Goal: Information Seeking & Learning: Learn about a topic

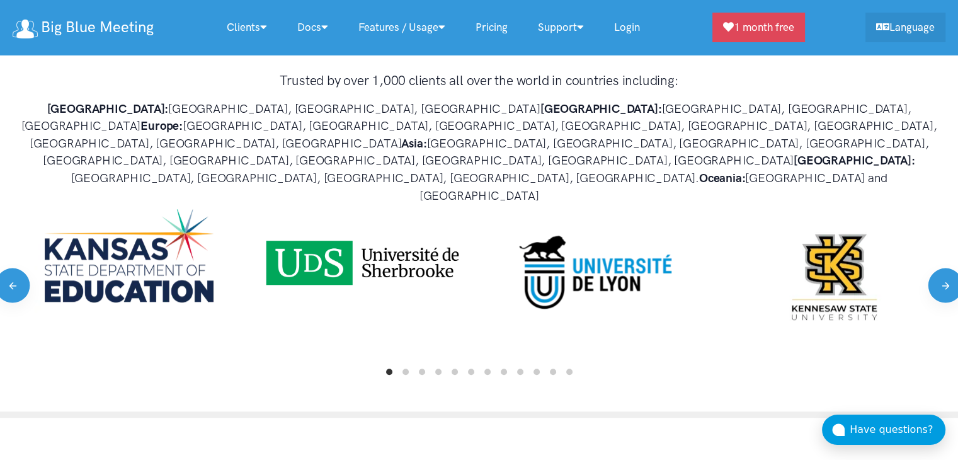
scroll to position [756, 0]
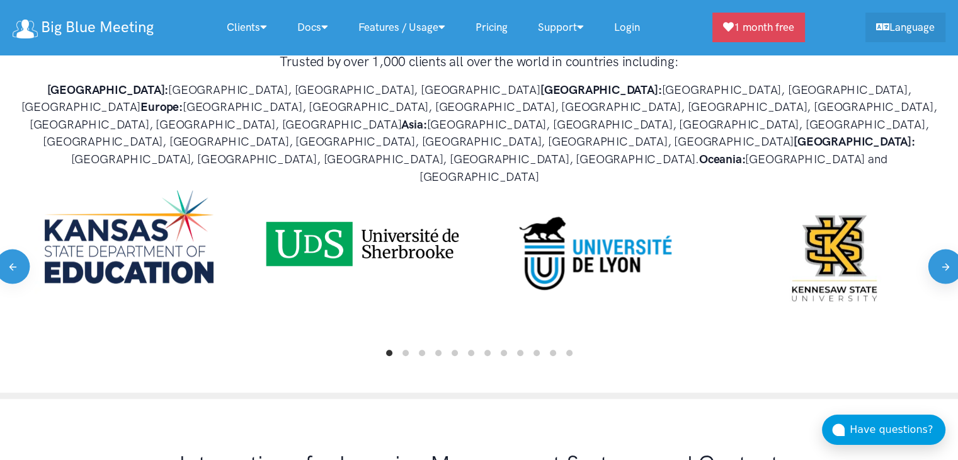
click at [939, 249] on button "Next" at bounding box center [944, 266] width 35 height 35
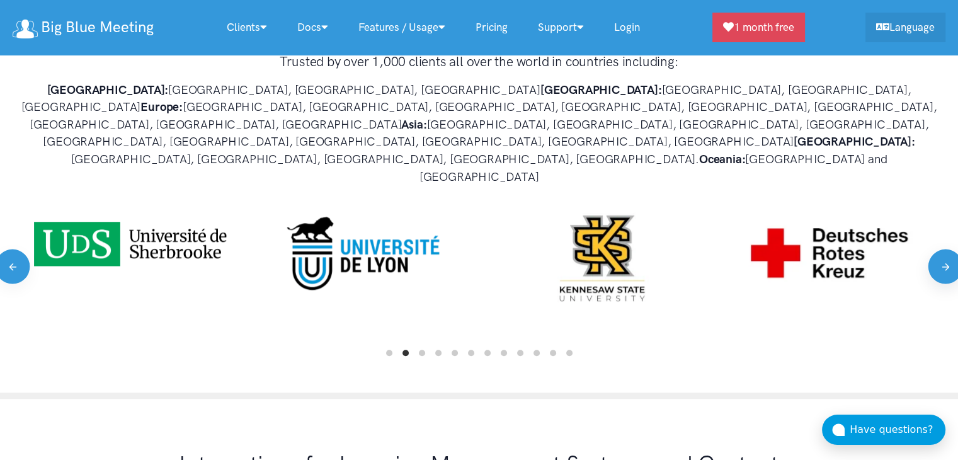
click at [939, 249] on button "Next" at bounding box center [944, 266] width 35 height 35
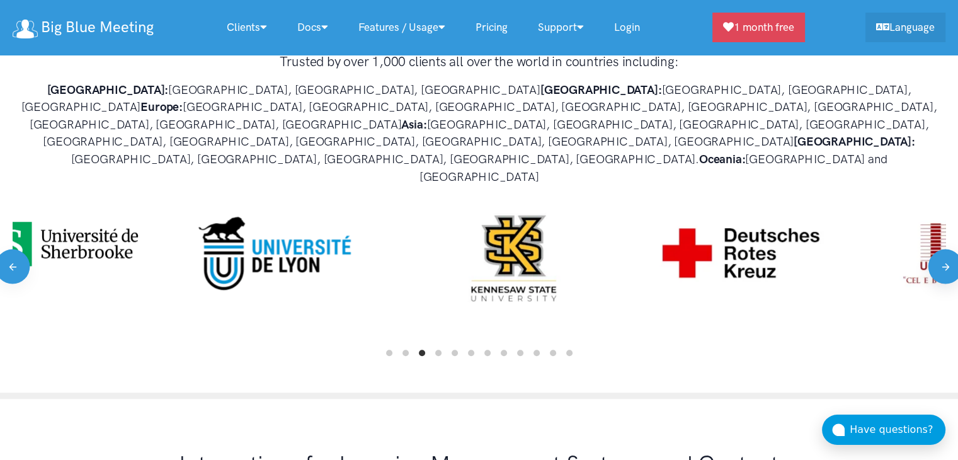
click at [939, 249] on button "Next" at bounding box center [944, 266] width 35 height 35
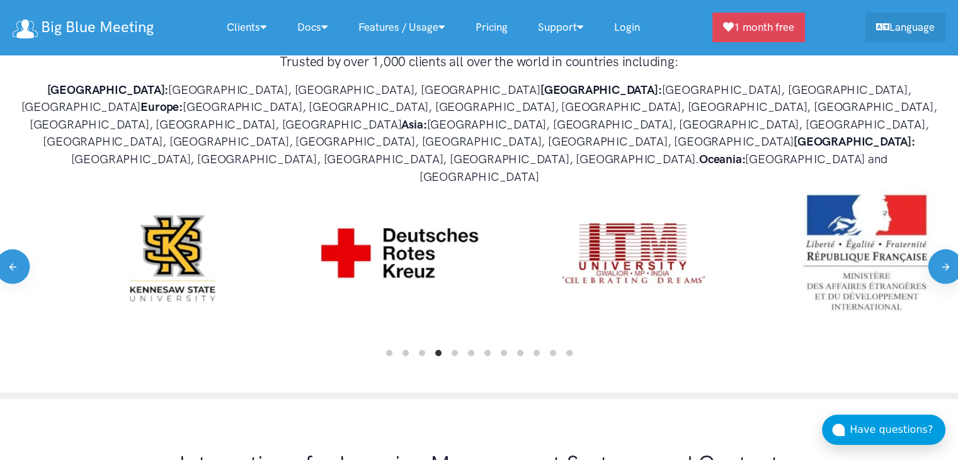
click at [939, 249] on button "Next" at bounding box center [944, 266] width 35 height 35
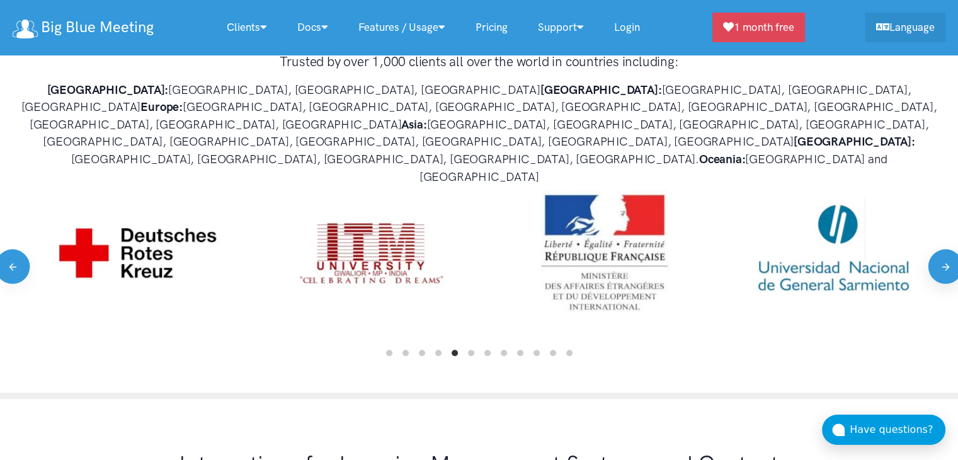
click at [939, 249] on button "Next" at bounding box center [944, 266] width 35 height 35
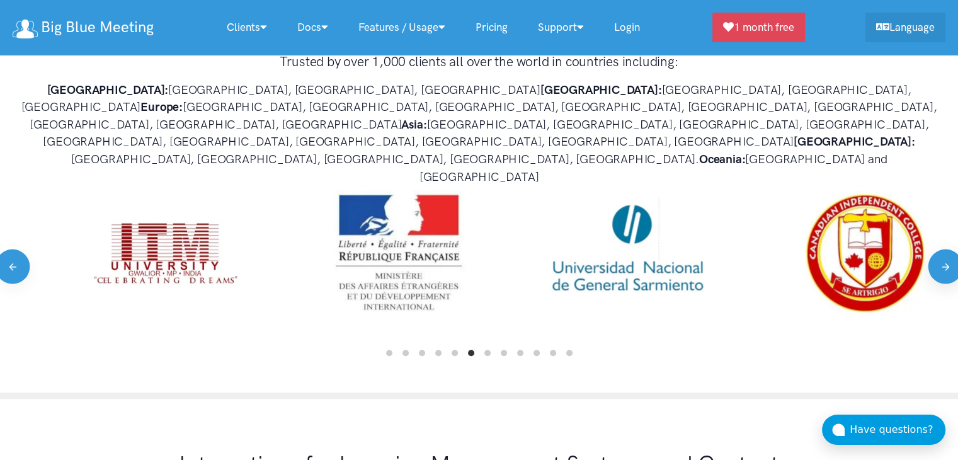
click at [939, 249] on button "Next" at bounding box center [944, 266] width 35 height 35
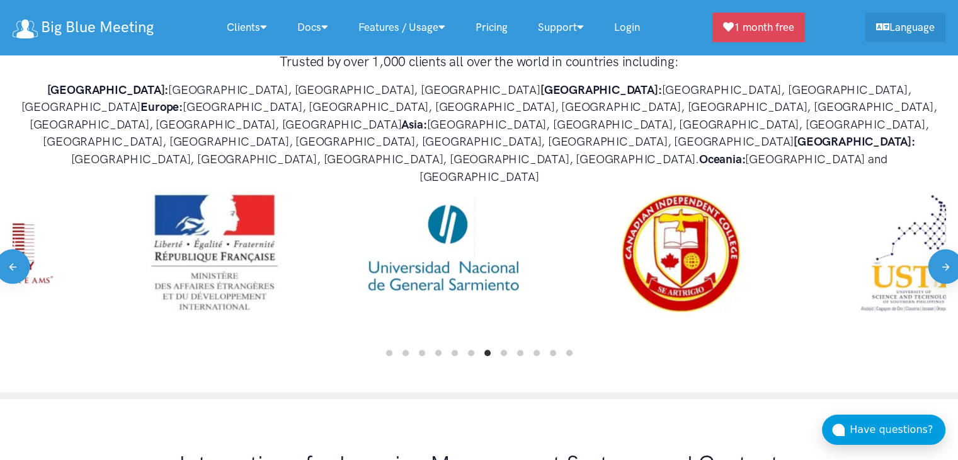
click at [939, 249] on button "Next" at bounding box center [944, 266] width 35 height 35
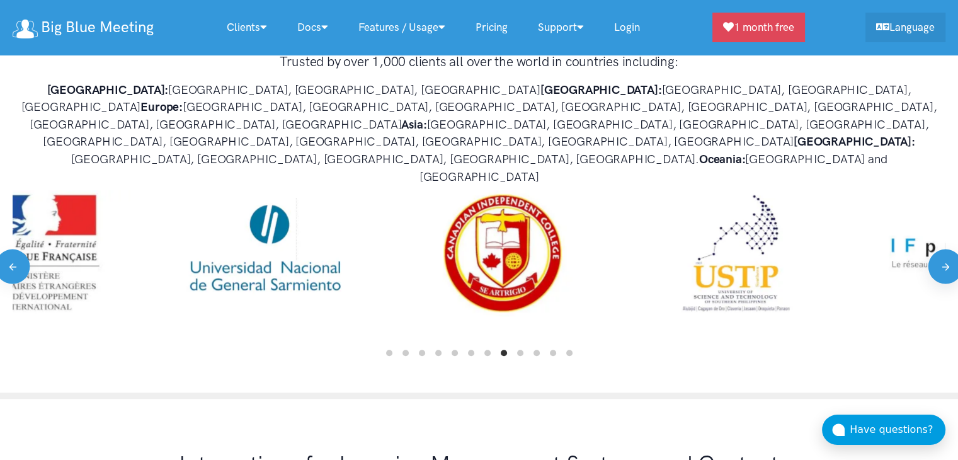
click at [939, 249] on button "Next" at bounding box center [944, 266] width 35 height 35
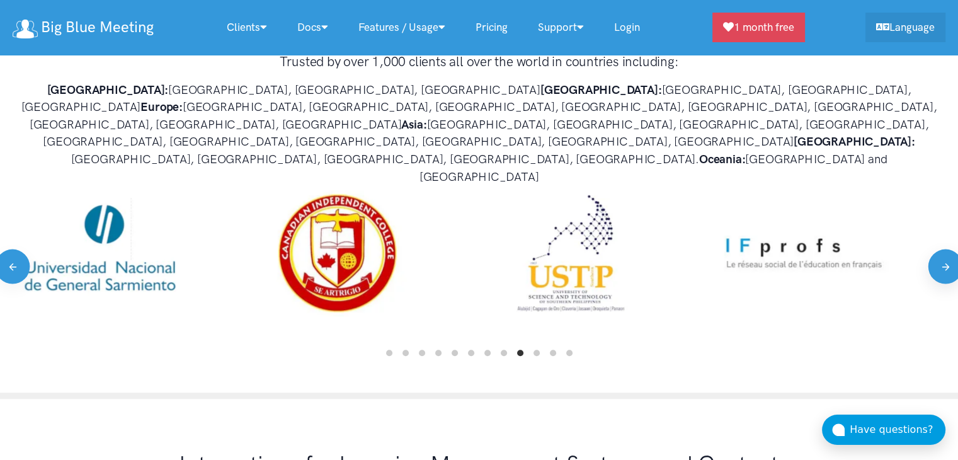
click at [939, 249] on button "Next" at bounding box center [944, 266] width 35 height 35
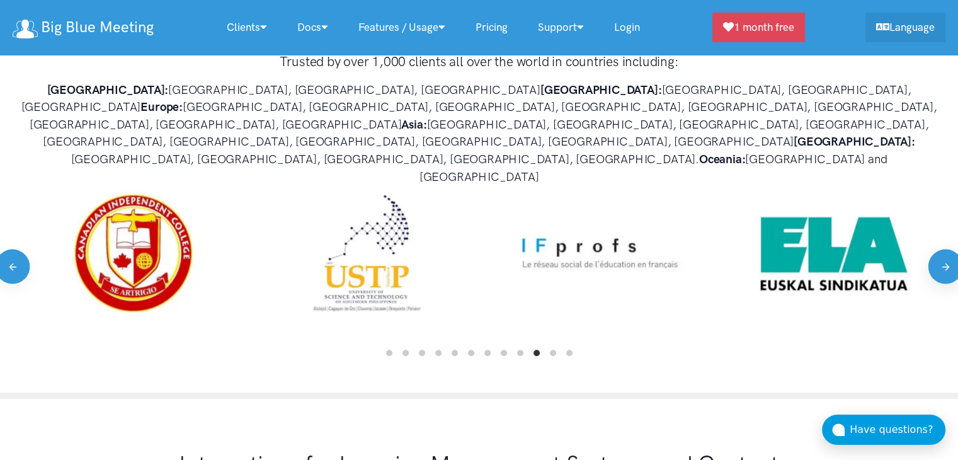
click at [939, 249] on button "Next" at bounding box center [944, 266] width 35 height 35
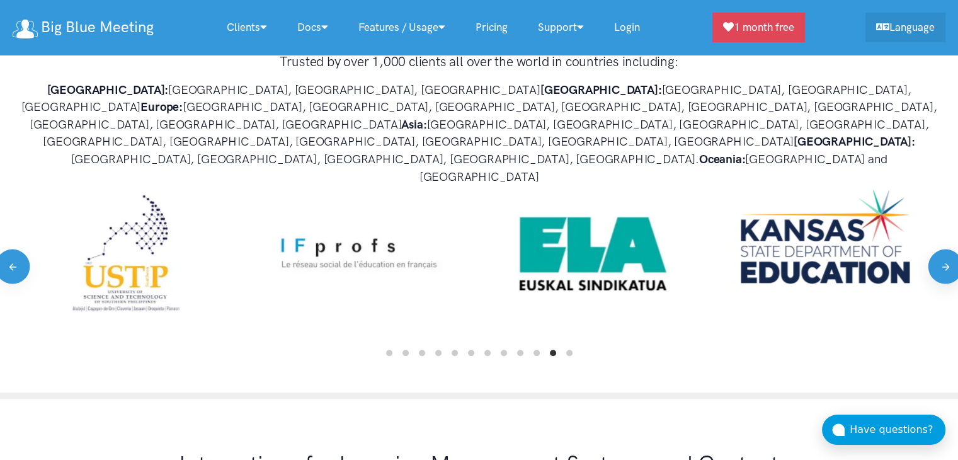
click at [939, 249] on button "Next" at bounding box center [944, 266] width 35 height 35
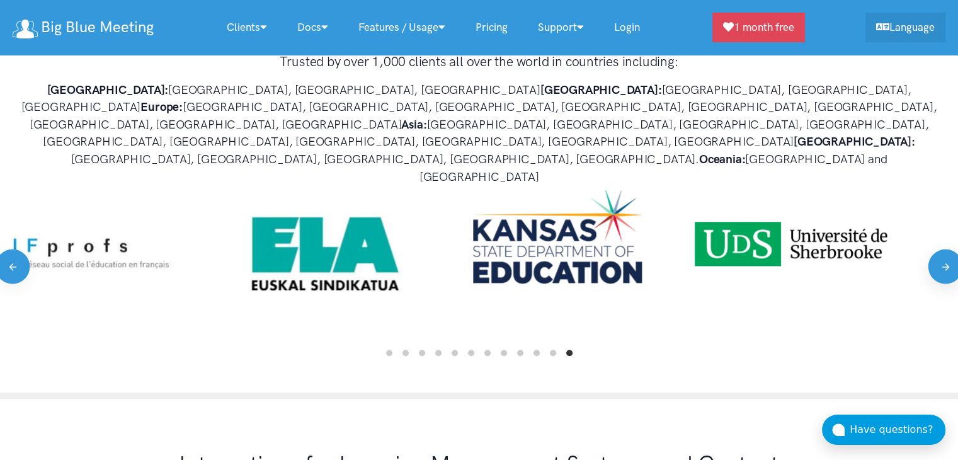
click at [939, 249] on button "Next" at bounding box center [944, 266] width 35 height 35
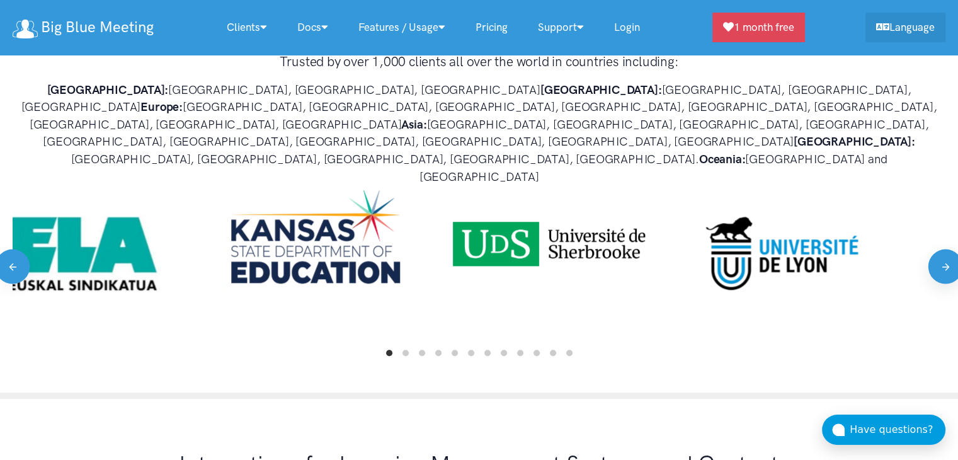
click at [939, 249] on button "Next" at bounding box center [944, 266] width 35 height 35
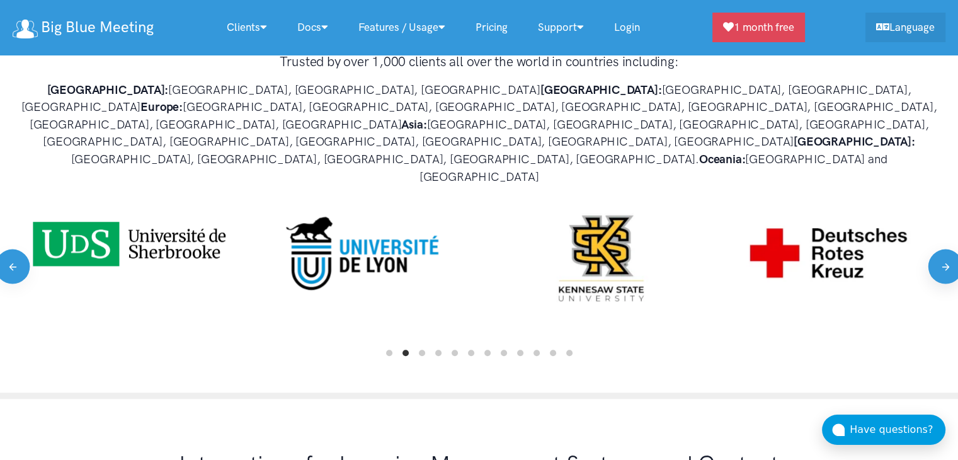
click at [939, 249] on button "Next" at bounding box center [944, 266] width 35 height 35
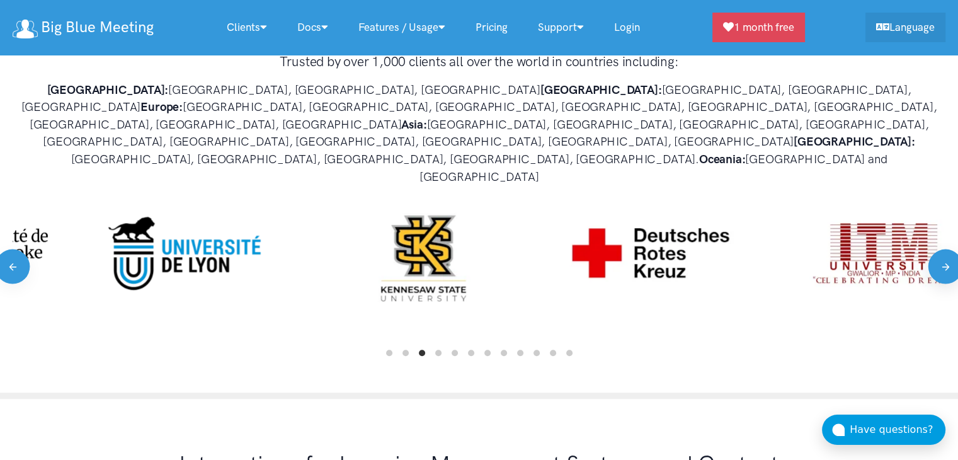
click at [937, 249] on button "Next" at bounding box center [944, 266] width 35 height 35
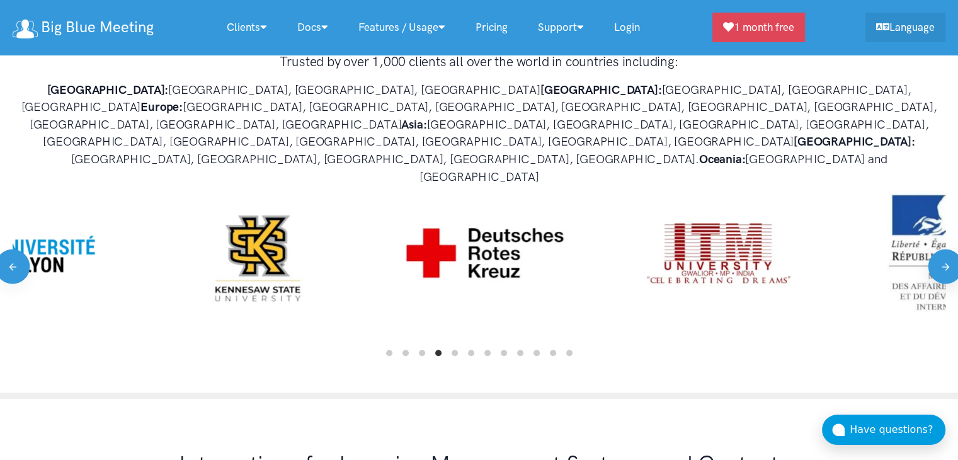
click at [937, 249] on button "Next" at bounding box center [944, 266] width 35 height 35
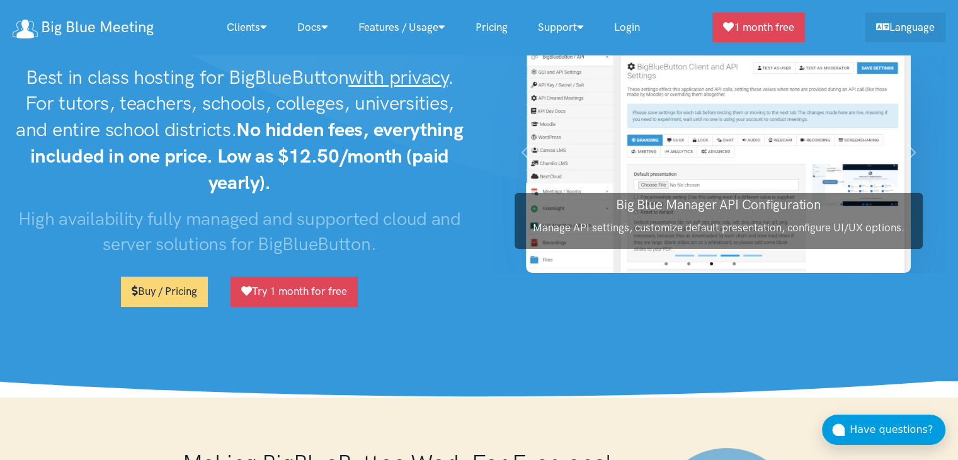
scroll to position [0, 0]
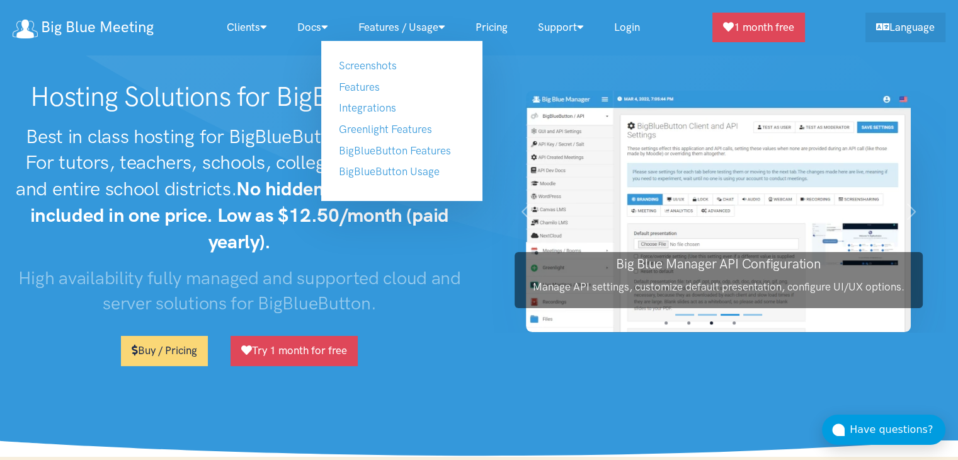
click at [398, 11] on nav "Big Blue Meeting Clients Our Clients Tutors, Teachers, Trainers Educational Ins…" at bounding box center [479, 27] width 958 height 55
click at [395, 25] on link "Features / Usage" at bounding box center [401, 27] width 117 height 27
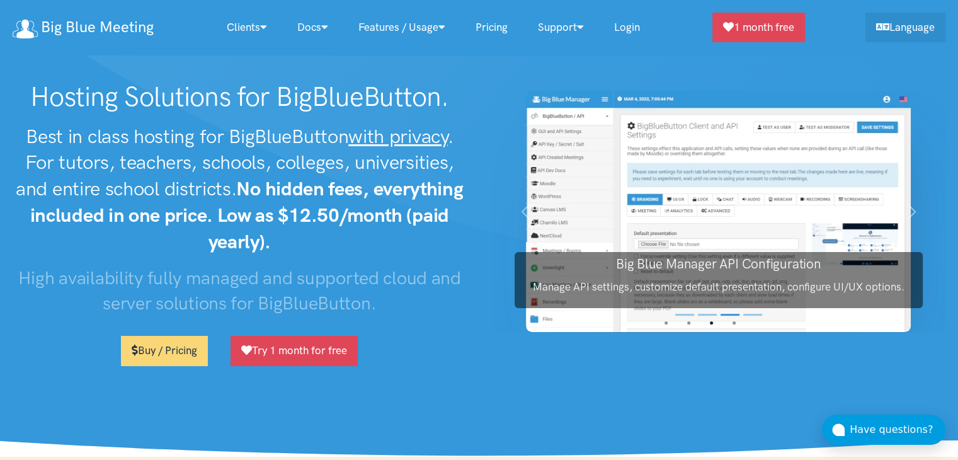
click at [472, 343] on div "Hosting Solutions for BigBlueButton. Best in class hosting for BigBlueButton wi…" at bounding box center [239, 228] width 479 height 295
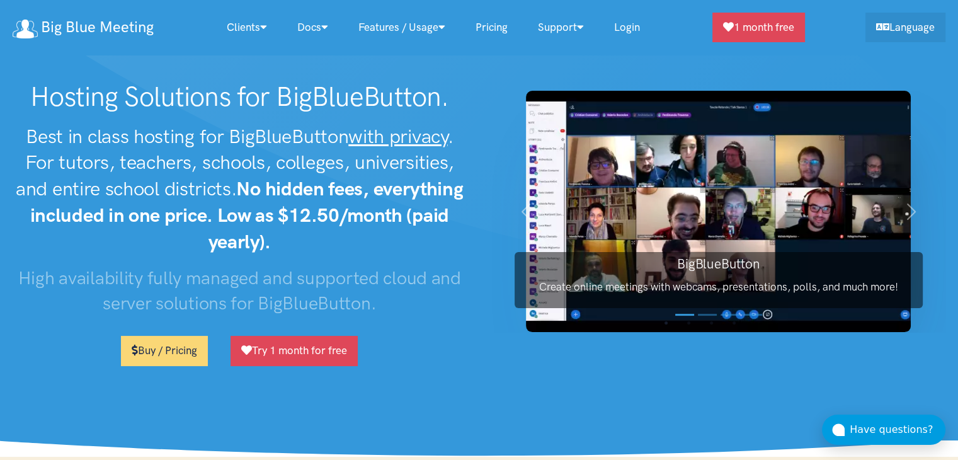
click at [595, 380] on section "Hosting Solutions for BigBlueButton. Best in class hosting for BigBlueButton wi…" at bounding box center [479, 228] width 958 height 456
click at [560, 377] on section "Hosting Solutions for BigBlueButton. Best in class hosting for BigBlueButton wi…" at bounding box center [479, 228] width 958 height 456
click at [660, 377] on section "Hosting Solutions for BigBlueButton. Best in class hosting for BigBlueButton wi…" at bounding box center [479, 228] width 958 height 456
